Goal: Check status

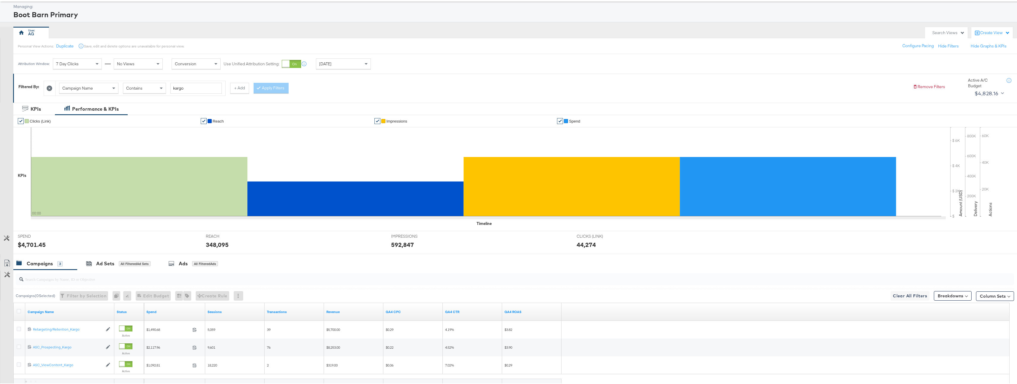
scroll to position [80, 0]
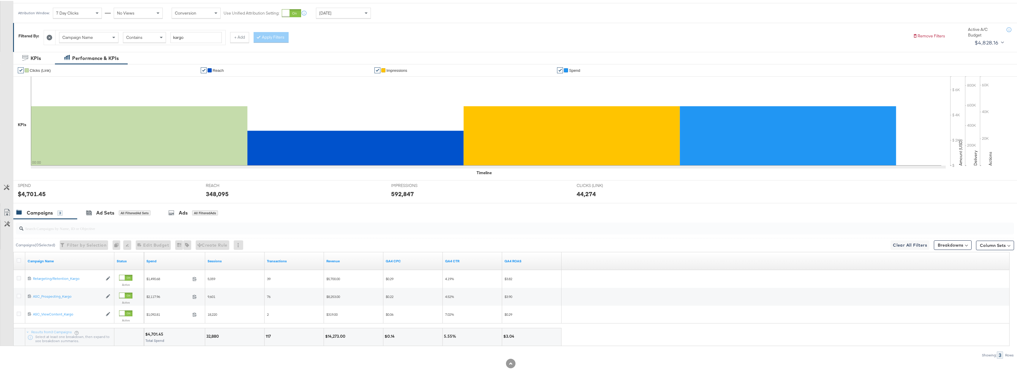
click at [350, 10] on div "[DATE]" at bounding box center [343, 12] width 54 height 10
click at [407, 12] on div "[DATE]" at bounding box center [402, 14] width 10 height 5
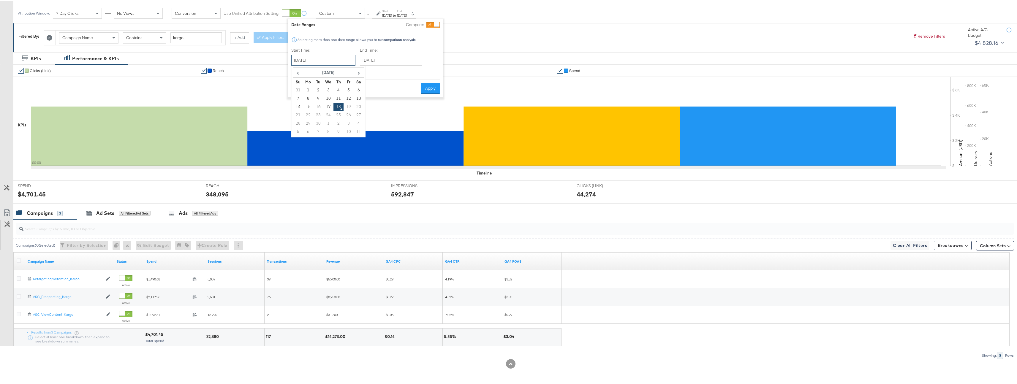
click at [344, 61] on input "[DATE]" at bounding box center [323, 59] width 64 height 11
click at [322, 104] on td "16" at bounding box center [318, 106] width 10 height 8
type input "[DATE]"
click at [375, 65] on div "End Time: [DATE] ‹ [DATE] › Su Mo Tu We Th Fr Sa 31 1 2 3 4 5 6 7 8 9 10 11 12 …" at bounding box center [392, 60] width 65 height 27
click at [379, 56] on input "[DATE]" at bounding box center [391, 59] width 62 height 11
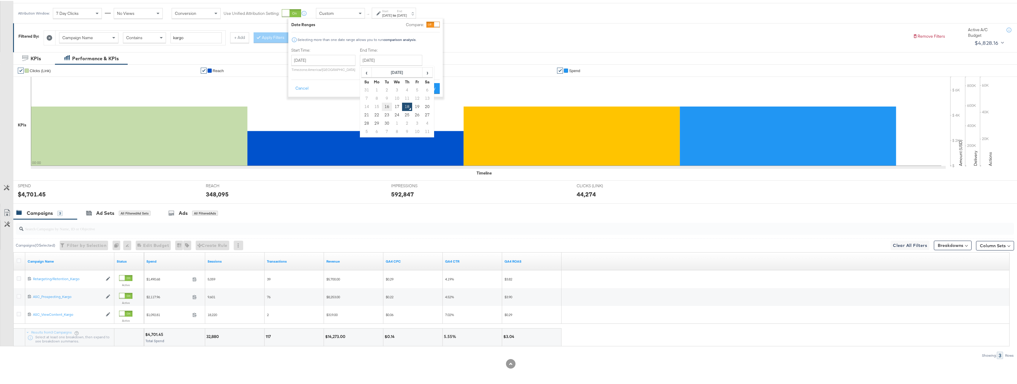
click at [382, 103] on td "16" at bounding box center [387, 106] width 10 height 8
type input "[DATE]"
click at [428, 91] on button "Apply" at bounding box center [430, 87] width 19 height 11
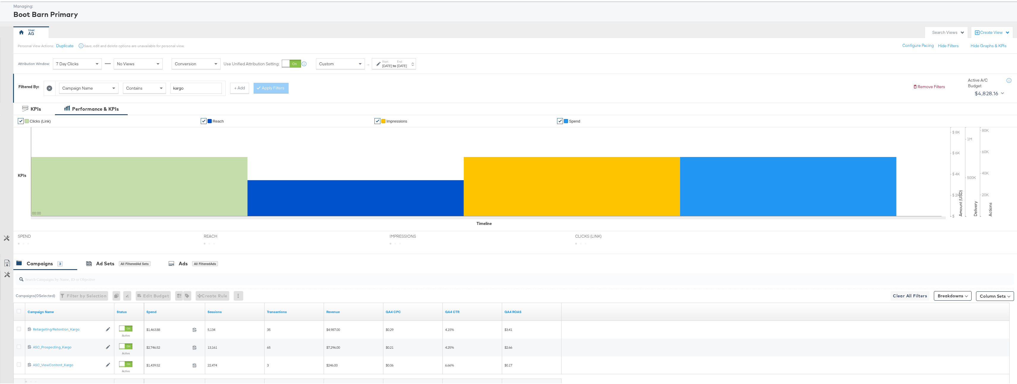
scroll to position [80, 0]
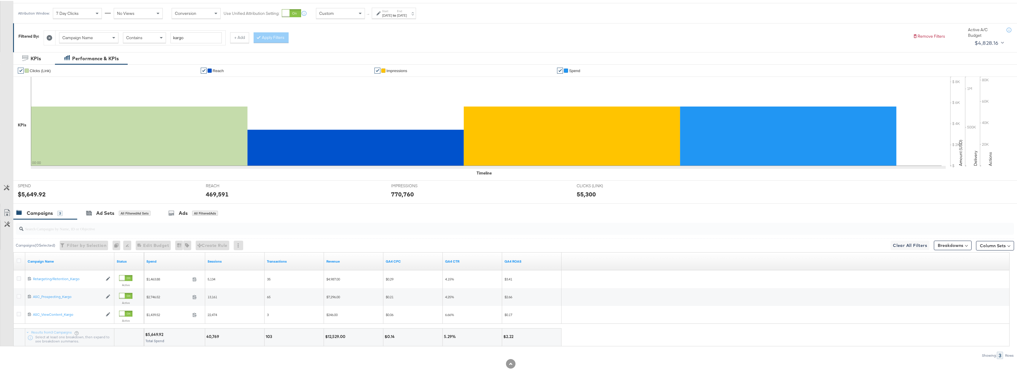
click at [407, 11] on div "Start: [DATE] to End: [DATE]" at bounding box center [394, 12] width 25 height 9
click at [392, 15] on div "[DATE]" at bounding box center [387, 14] width 10 height 5
click at [356, 14] on div "Custom" at bounding box center [340, 12] width 48 height 10
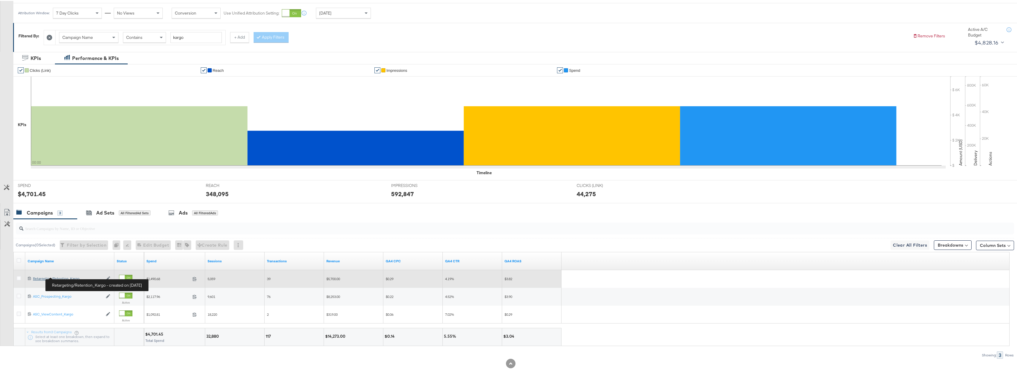
click at [61, 279] on div "Retargeting/Retention_Kargo Retargeting/Retention_Kargo" at bounding box center [68, 278] width 70 height 5
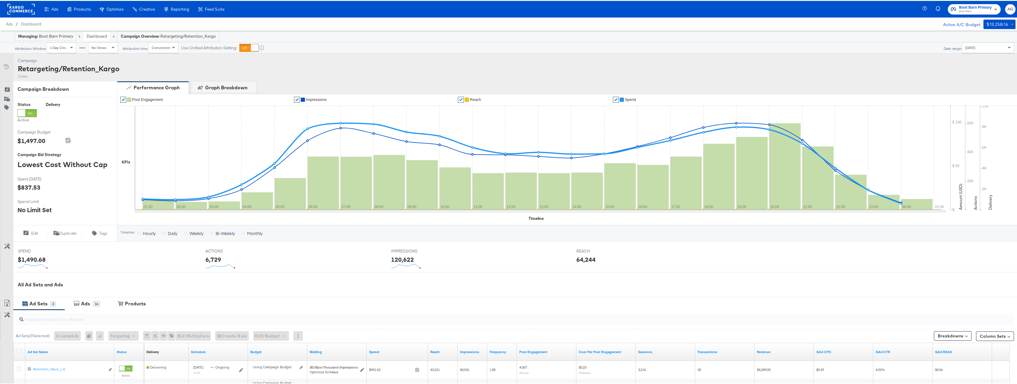
click at [247, 49] on div at bounding box center [248, 47] width 19 height 8
click at [979, 45] on div "[DATE]" at bounding box center [988, 47] width 51 height 10
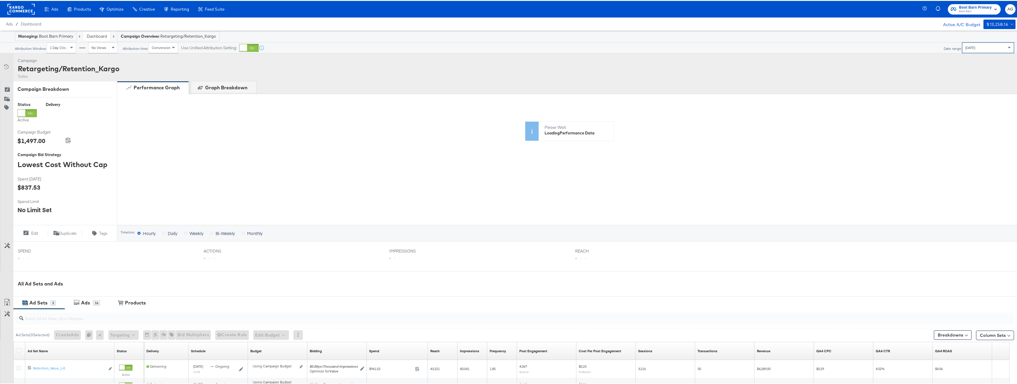
click at [728, 70] on div "Campaign Activity Campaign Retargeting/Retention_Kargo Sales" at bounding box center [511, 67] width 1022 height 28
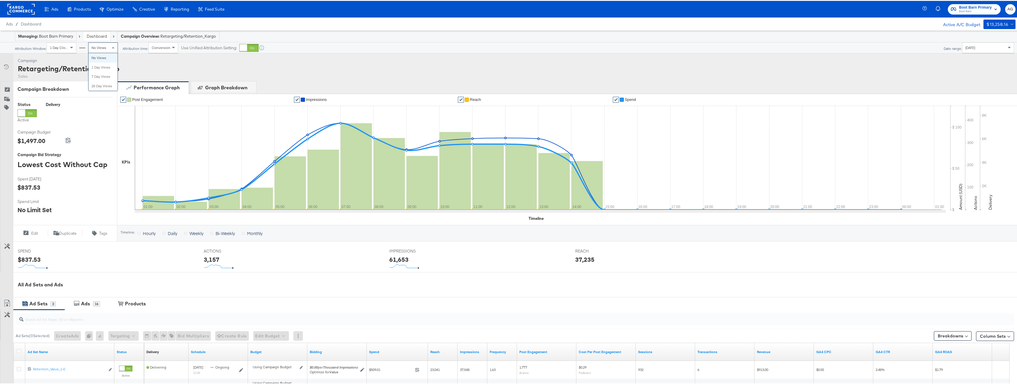
click at [92, 42] on div "No Views" at bounding box center [103, 47] width 29 height 10
click at [98, 35] on link "Dashboard" at bounding box center [97, 35] width 20 height 5
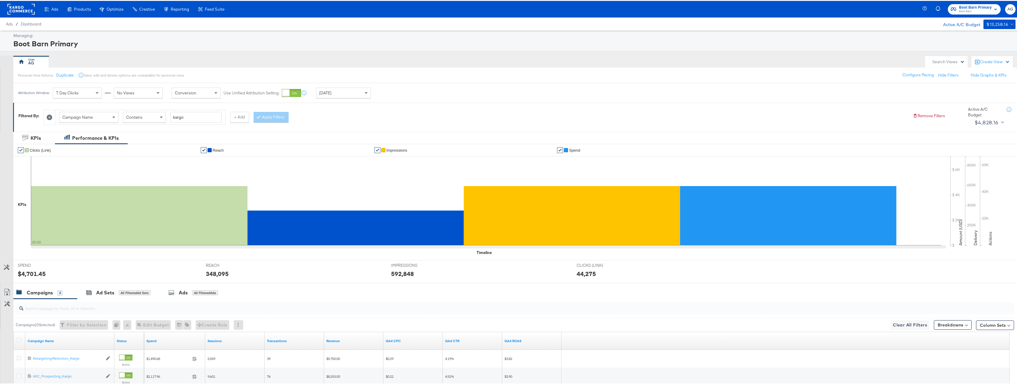
scroll to position [80, 0]
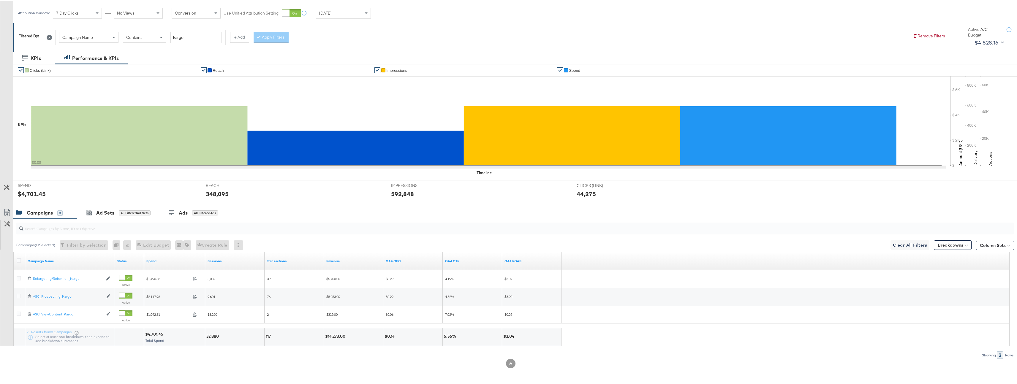
click at [357, 9] on div "[DATE]" at bounding box center [343, 12] width 54 height 10
click at [397, 16] on strong "to" at bounding box center [394, 14] width 5 height 4
click at [336, 62] on input "[DATE]" at bounding box center [323, 59] width 64 height 11
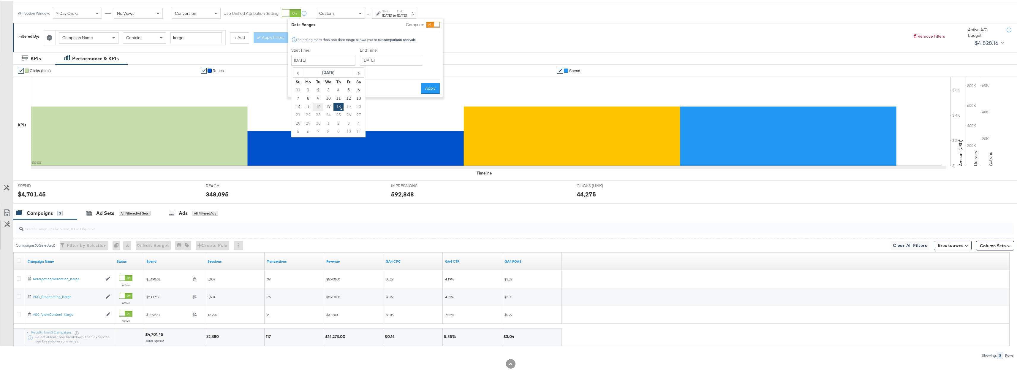
click at [316, 109] on td "16" at bounding box center [318, 106] width 10 height 8
type input "[DATE]"
click at [382, 63] on input "[DATE]" at bounding box center [391, 59] width 62 height 11
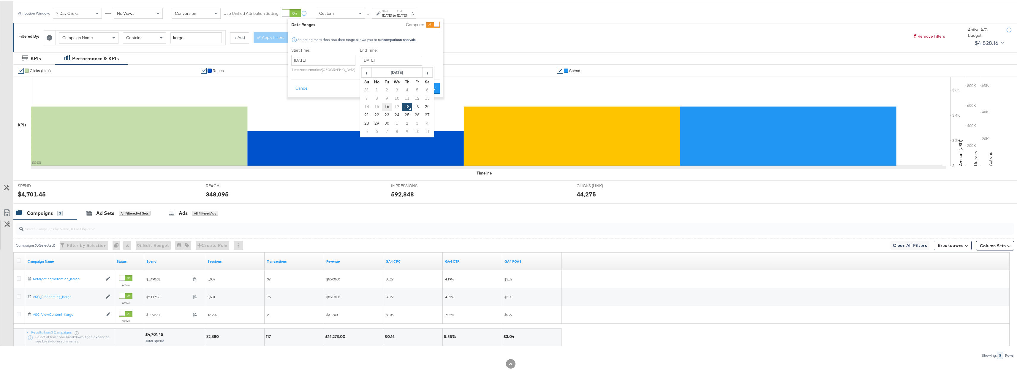
click at [382, 106] on td "16" at bounding box center [387, 106] width 10 height 8
type input "[DATE]"
click at [433, 91] on button "Apply" at bounding box center [430, 87] width 19 height 11
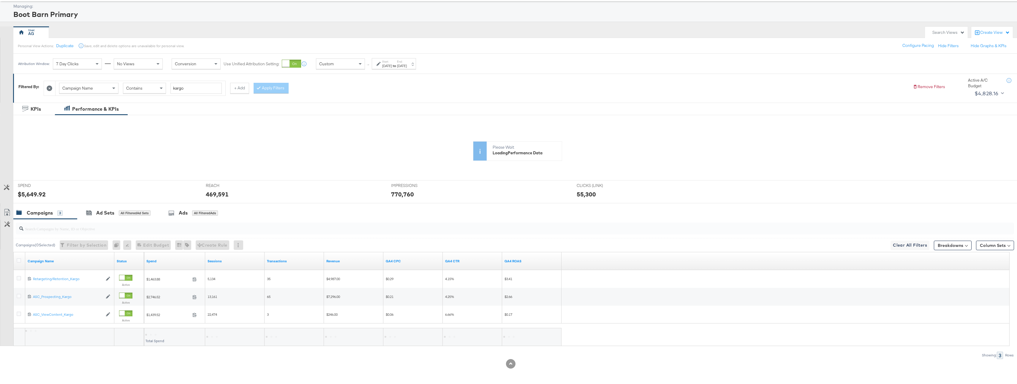
scroll to position [80, 0]
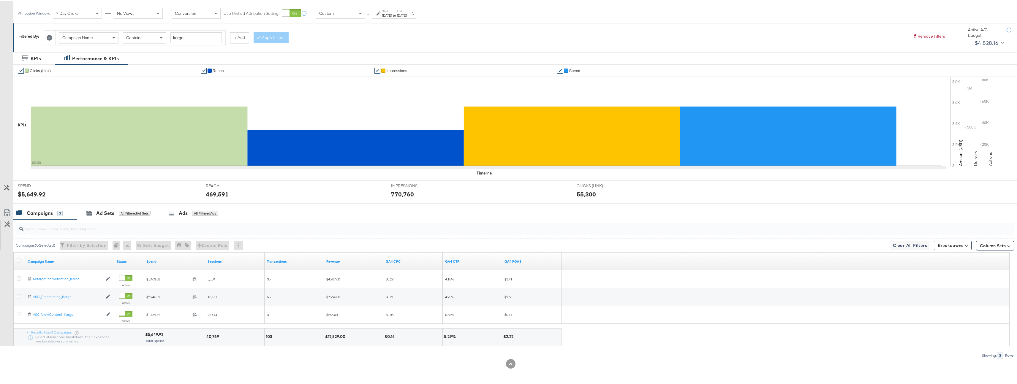
click at [416, 17] on div "Start: [DATE] to End: [DATE]" at bounding box center [394, 12] width 44 height 11
click at [340, 62] on input "[DATE]" at bounding box center [323, 59] width 64 height 11
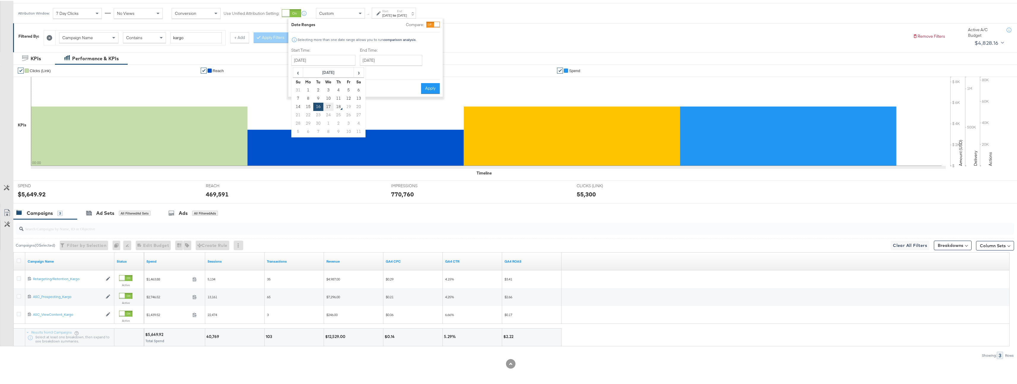
click at [330, 109] on td "17" at bounding box center [328, 106] width 10 height 8
type input "[DATE]"
click at [436, 88] on button "Apply" at bounding box center [430, 87] width 19 height 11
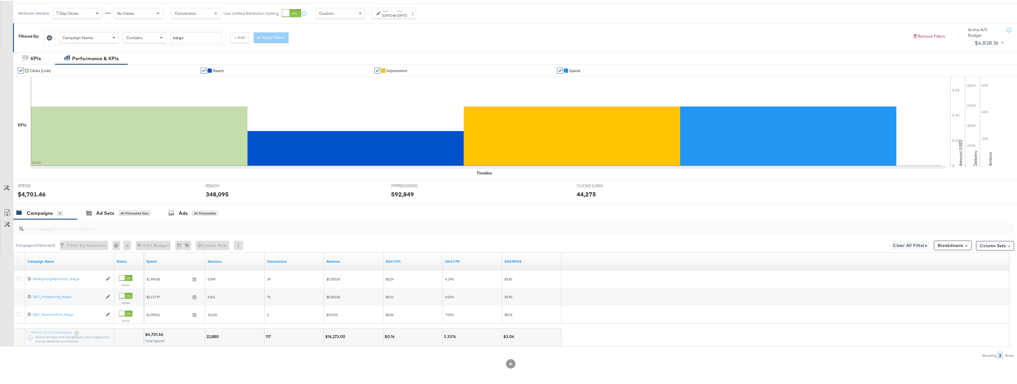
click at [407, 16] on div "[DATE]" at bounding box center [402, 14] width 10 height 5
click at [337, 61] on input "[DATE]" at bounding box center [323, 59] width 64 height 11
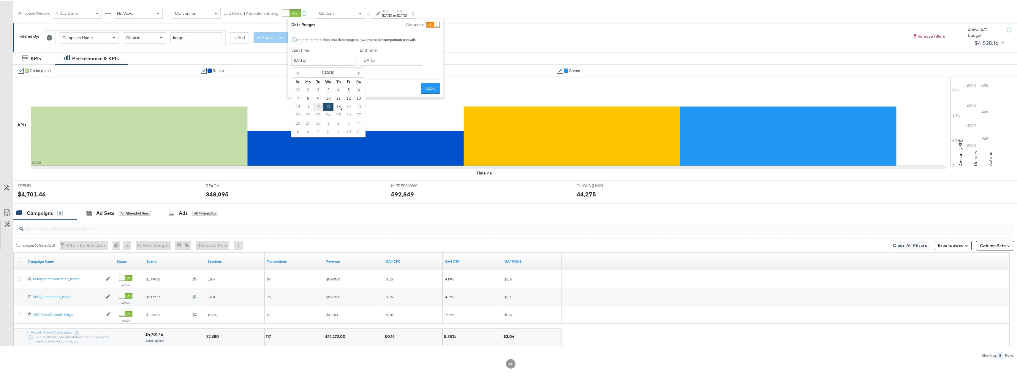
click at [318, 108] on td "16" at bounding box center [318, 106] width 10 height 8
type input "[DATE]"
click at [386, 56] on input "[DATE]" at bounding box center [391, 59] width 62 height 11
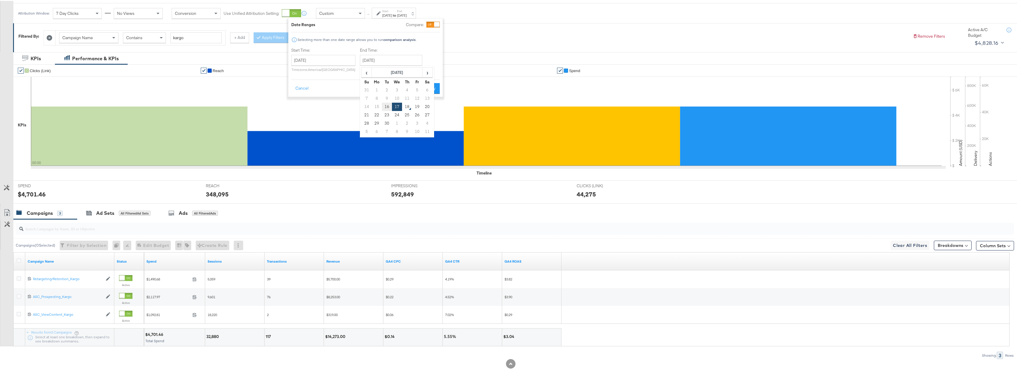
click at [386, 108] on td "16" at bounding box center [387, 106] width 10 height 8
type input "[DATE]"
click at [430, 86] on button "Apply" at bounding box center [430, 87] width 19 height 11
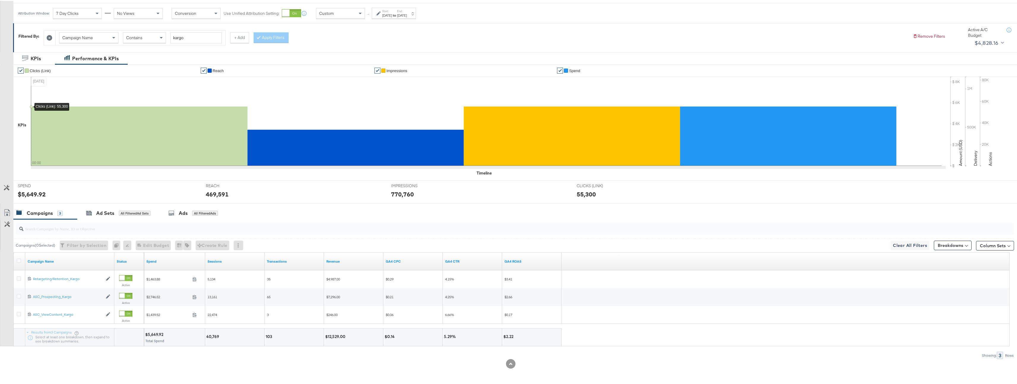
click at [407, 15] on div "[DATE]" at bounding box center [402, 14] width 10 height 5
drag, startPoint x: 398, startPoint y: 18, endPoint x: 395, endPoint y: 25, distance: 7.7
click at [398, 18] on div "Attribution Window: 7 Day Clicks No Views Conversion Use Unified Attribution Se…" at bounding box center [218, 12] width 410 height 20
drag, startPoint x: 395, startPoint y: 11, endPoint x: 398, endPoint y: 14, distance: 4.6
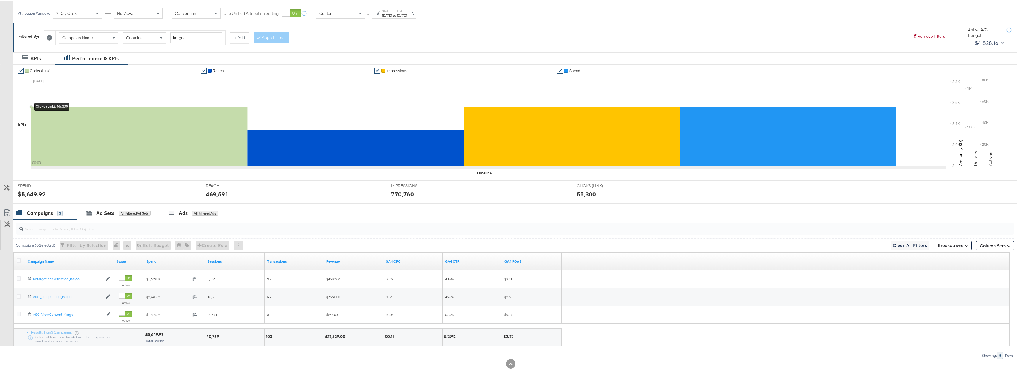
click at [392, 11] on label "Start:" at bounding box center [387, 10] width 10 height 4
click at [332, 53] on div "Start Time: [DATE] ‹ [DATE] › Su Mo Tu We Th Fr Sa 31 1 2 3 4 5 6 7 8 9 10 11 1…" at bounding box center [323, 60] width 64 height 27
click at [332, 58] on input "[DATE]" at bounding box center [323, 59] width 64 height 11
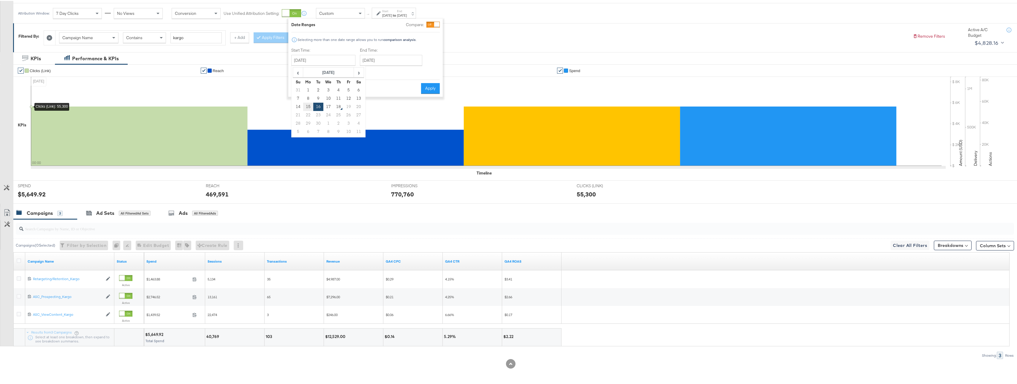
click at [306, 106] on td "15" at bounding box center [308, 106] width 10 height 8
type input "[DATE]"
click at [380, 60] on input "[DATE]" at bounding box center [391, 59] width 62 height 11
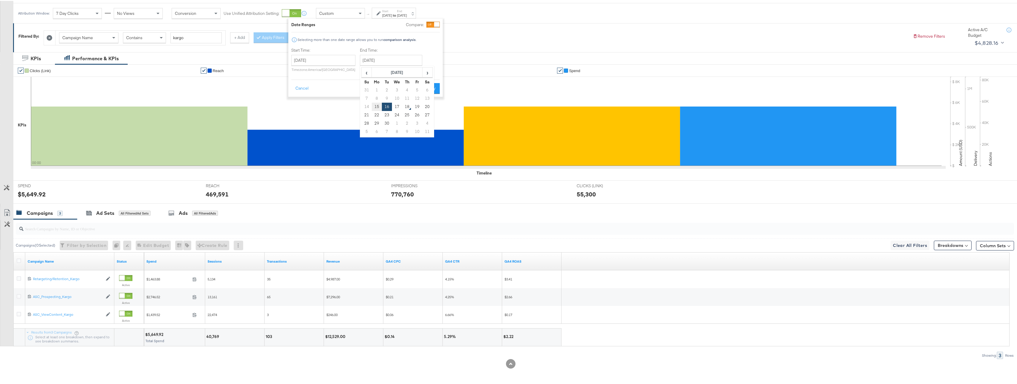
click at [372, 104] on td "15" at bounding box center [377, 106] width 10 height 8
type input "[DATE]"
click at [431, 80] on div "Cancel Apply" at bounding box center [365, 85] width 149 height 15
click at [429, 85] on button "Apply" at bounding box center [430, 87] width 19 height 11
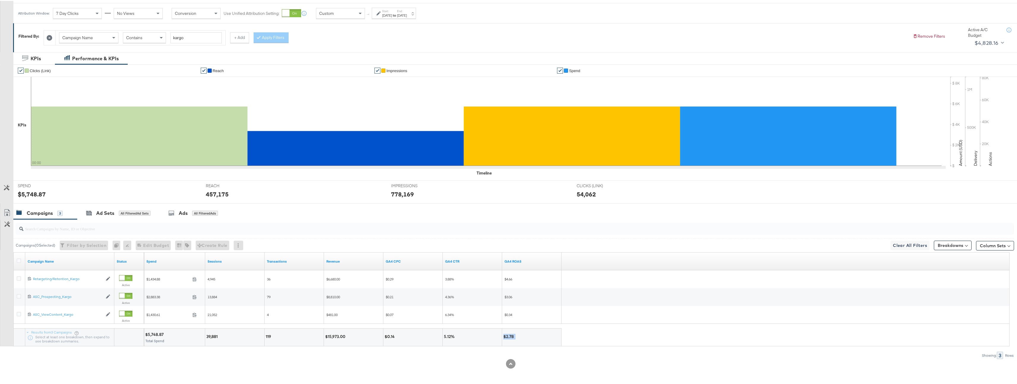
drag, startPoint x: 503, startPoint y: 337, endPoint x: 523, endPoint y: 339, distance: 19.7
click at [523, 339] on div "$2.78" at bounding box center [531, 337] width 59 height 18
drag, startPoint x: 560, startPoint y: 33, endPoint x: 560, endPoint y: 36, distance: 3.0
click at [560, 33] on div "Campaign Name Contains kargo + Add Apply Filters" at bounding box center [476, 35] width 865 height 18
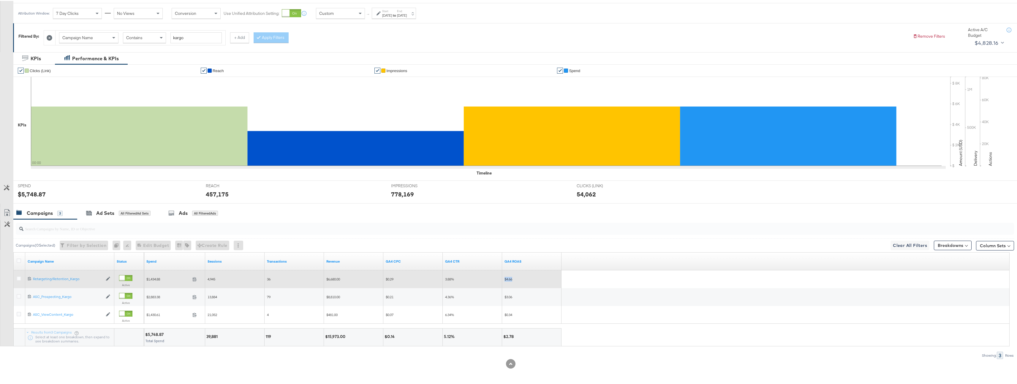
drag, startPoint x: 503, startPoint y: 275, endPoint x: 517, endPoint y: 280, distance: 15.2
click at [517, 280] on div "$4.66" at bounding box center [531, 279] width 59 height 10
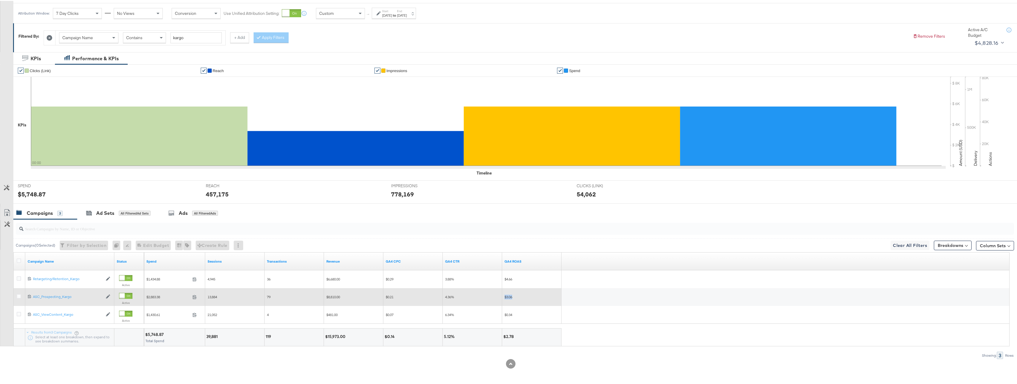
drag, startPoint x: 515, startPoint y: 296, endPoint x: 521, endPoint y: 296, distance: 5.7
click at [521, 296] on div "$3.06" at bounding box center [532, 296] width 55 height 5
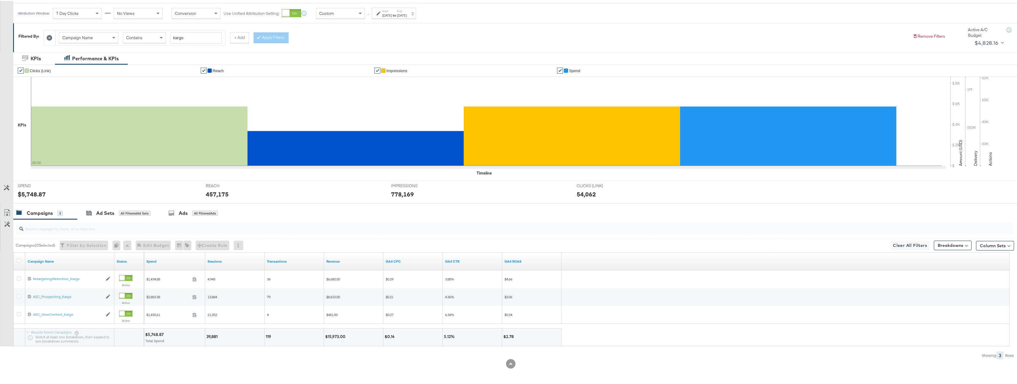
click at [397, 13] on strong "to" at bounding box center [394, 14] width 5 height 4
click at [349, 12] on div "Custom" at bounding box center [340, 12] width 48 height 10
click at [300, 91] on button "Cancel" at bounding box center [301, 87] width 21 height 11
click at [338, 18] on div "Custom" at bounding box center [340, 12] width 49 height 11
